Goal: Information Seeking & Learning: Learn about a topic

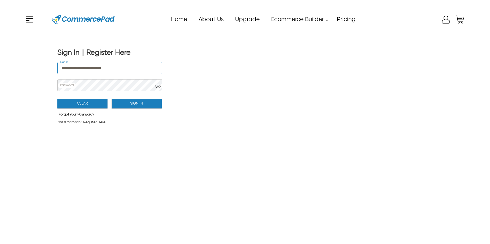
click at [149, 104] on button "Sign In" at bounding box center [137, 104] width 50 height 10
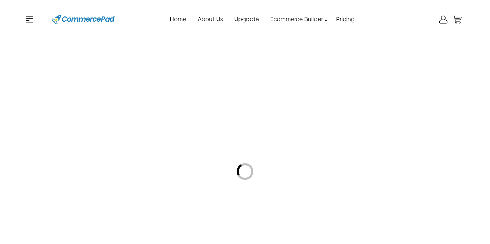
type input "**********"
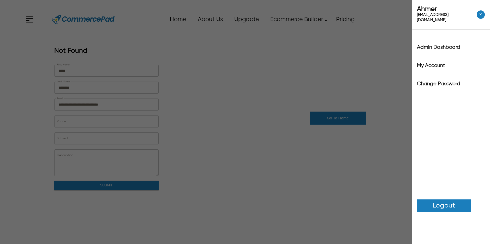
click at [444, 23] on div "x Upgrade eCommerce Builder Partners Pricing About us Contact us Follow us Home…" at bounding box center [245, 19] width 441 height 23
click at [444, 45] on label "Admin Dashboard" at bounding box center [451, 47] width 68 height 5
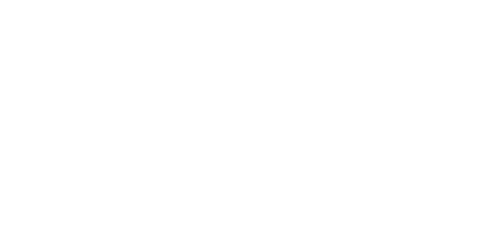
scroll to position [553, 0]
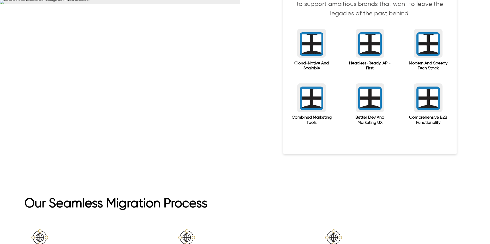
scroll to position [329, 0]
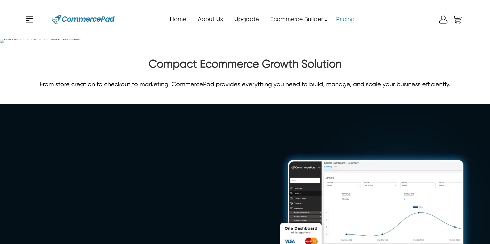
click at [349, 21] on link "Pricing" at bounding box center [345, 20] width 30 height 12
